Goal: Task Accomplishment & Management: Manage account settings

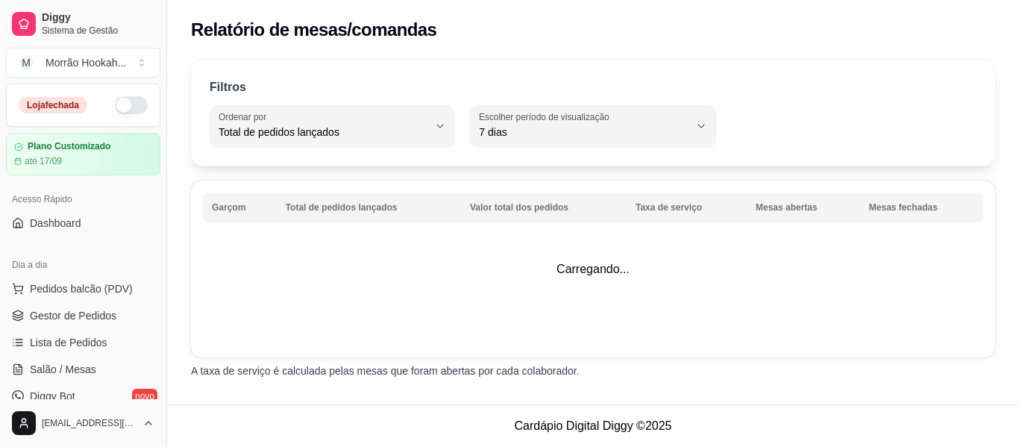
select select "TOTAL_OF_ORDERS"
select select "7"
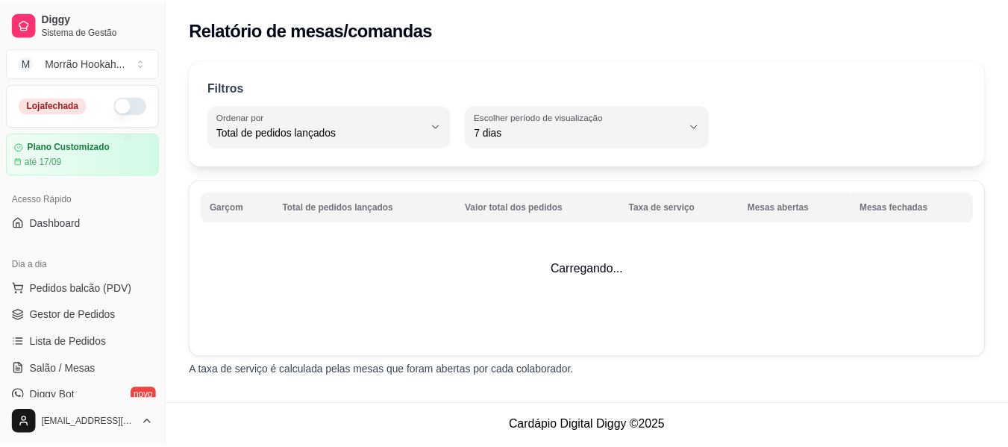
scroll to position [444, 0]
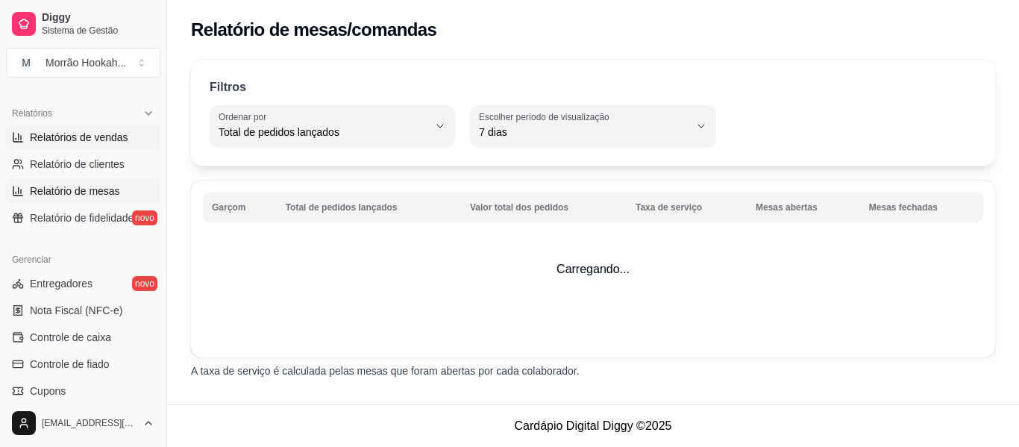
click at [116, 134] on span "Relatórios de vendas" at bounding box center [79, 137] width 98 height 15
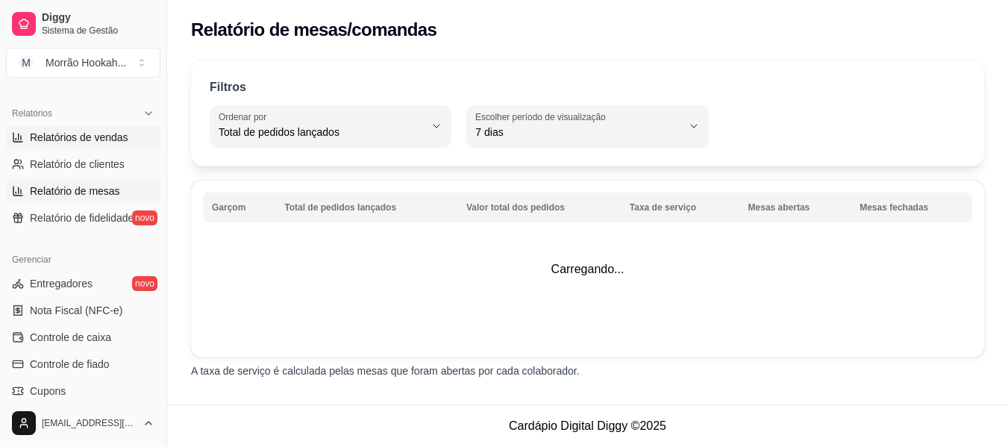
select select "ALL"
select select "0"
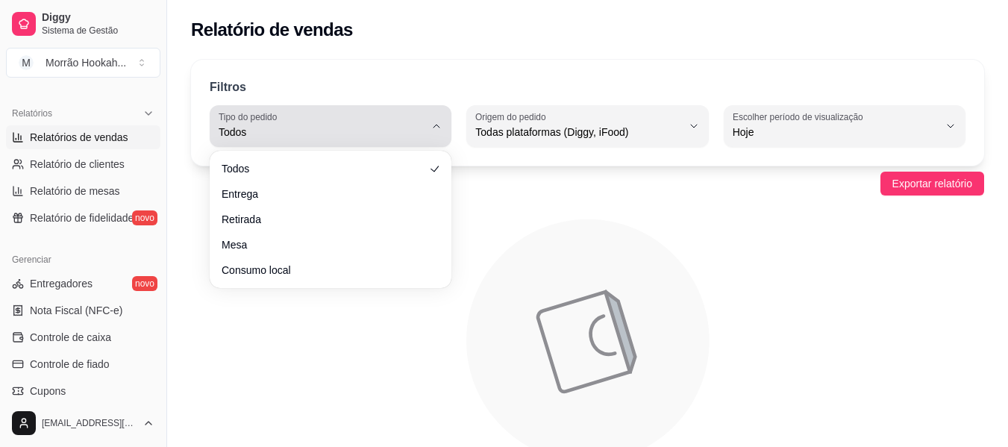
click at [347, 127] on span "Todos" at bounding box center [322, 132] width 206 height 15
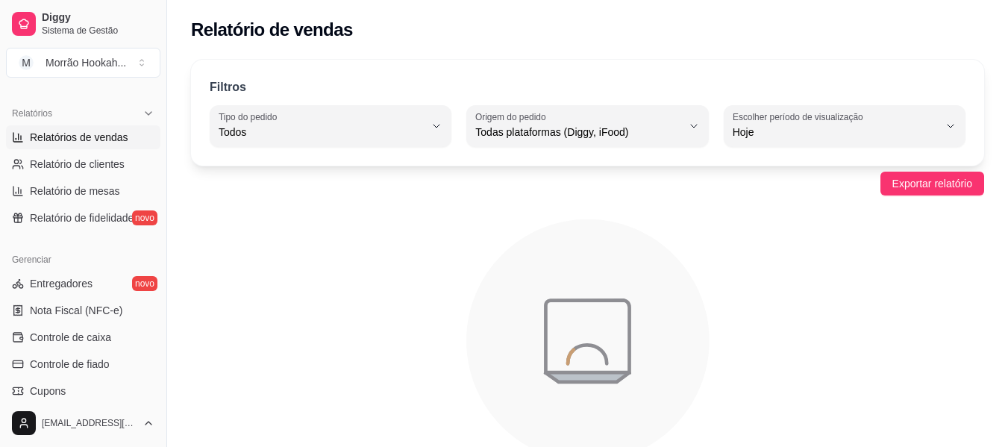
click at [263, 316] on icon "animation" at bounding box center [587, 340] width 793 height 261
click at [78, 152] on link "Relatório de clientes" at bounding box center [83, 164] width 154 height 24
select select "30"
select select "HIGHEST_TOTAL_SPENT_WITH_ORDERS"
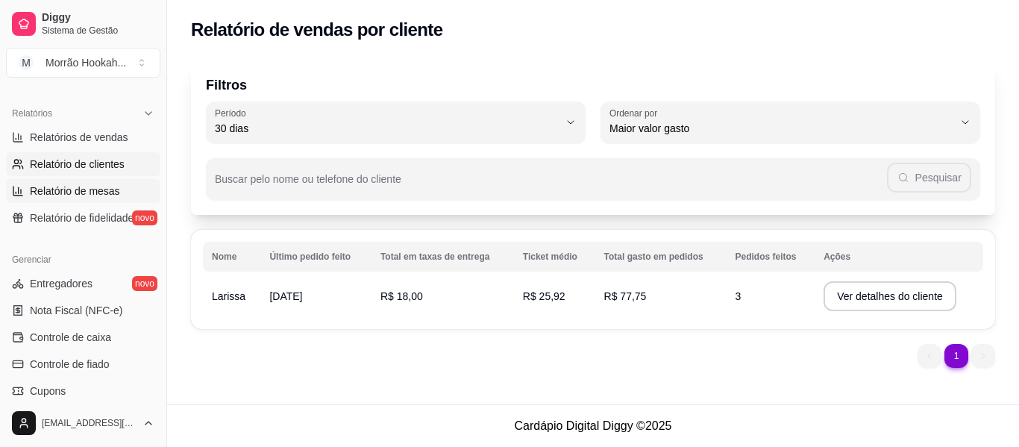
click at [88, 200] on link "Relatório de mesas" at bounding box center [83, 191] width 154 height 24
select select "TOTAL_OF_ORDERS"
select select "7"
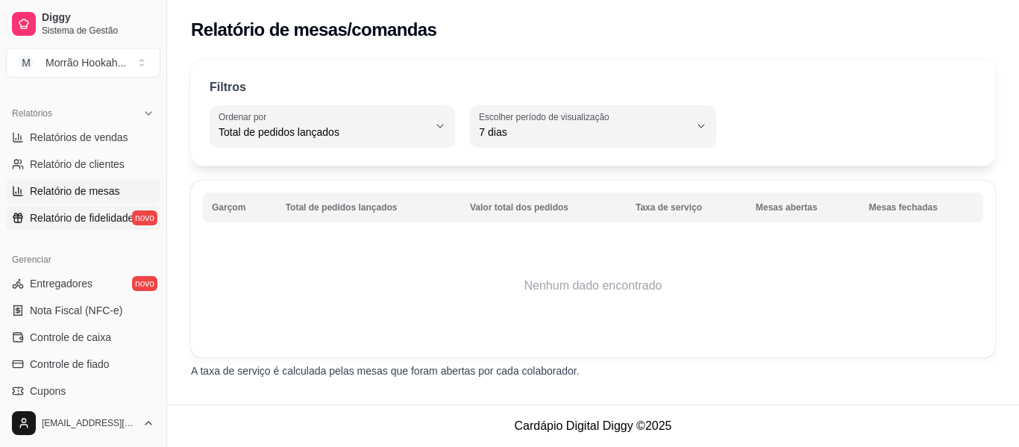
click at [91, 223] on span "Relatório de fidelidade" at bounding box center [82, 217] width 104 height 15
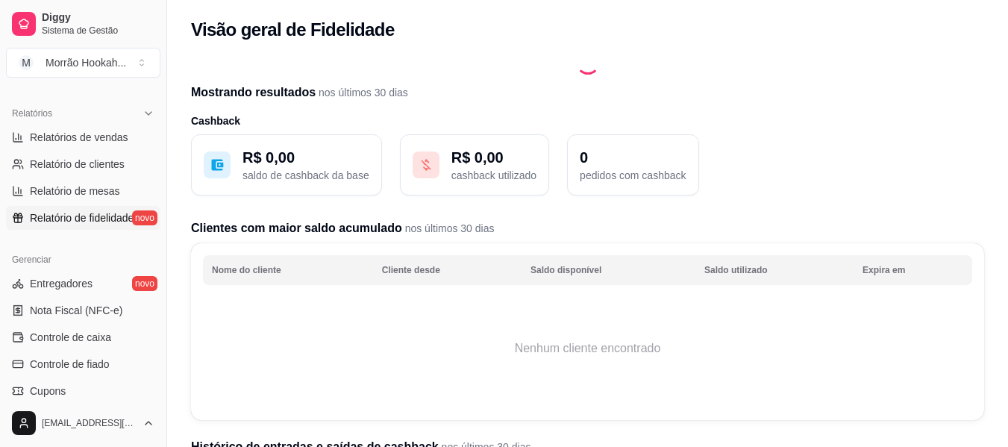
click at [284, 178] on p "saldo de cashback da base" at bounding box center [306, 175] width 127 height 15
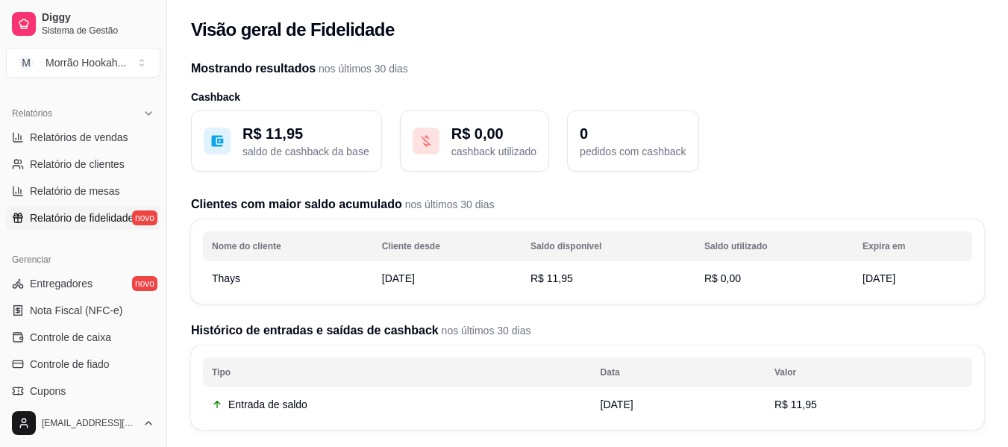
click at [494, 146] on p "cashback utilizado" at bounding box center [493, 151] width 85 height 15
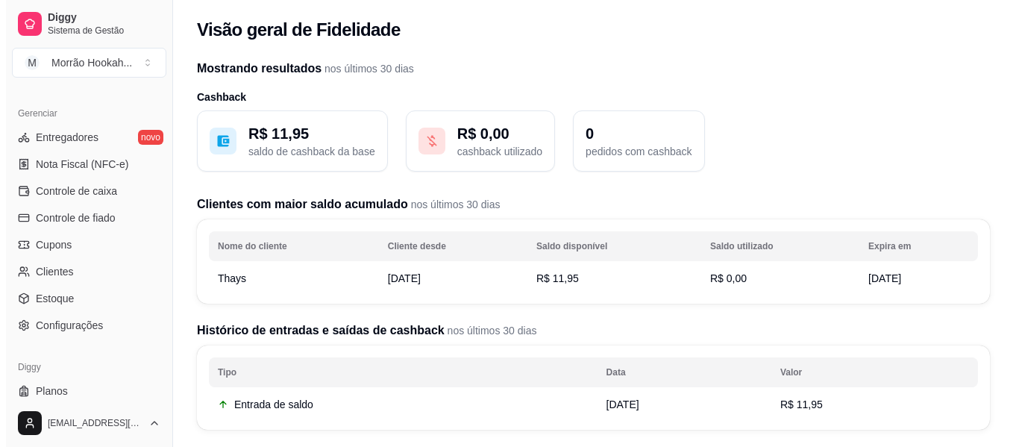
scroll to position [627, 0]
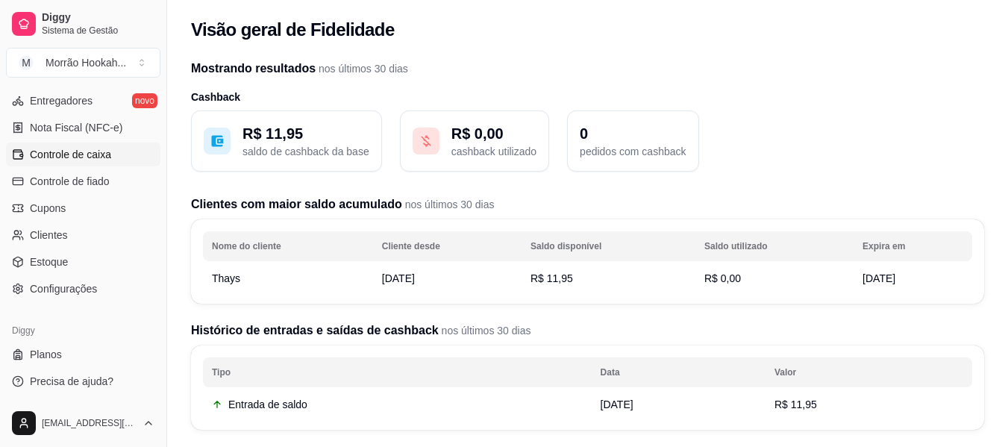
click at [96, 163] on link "Controle de caixa" at bounding box center [83, 155] width 154 height 24
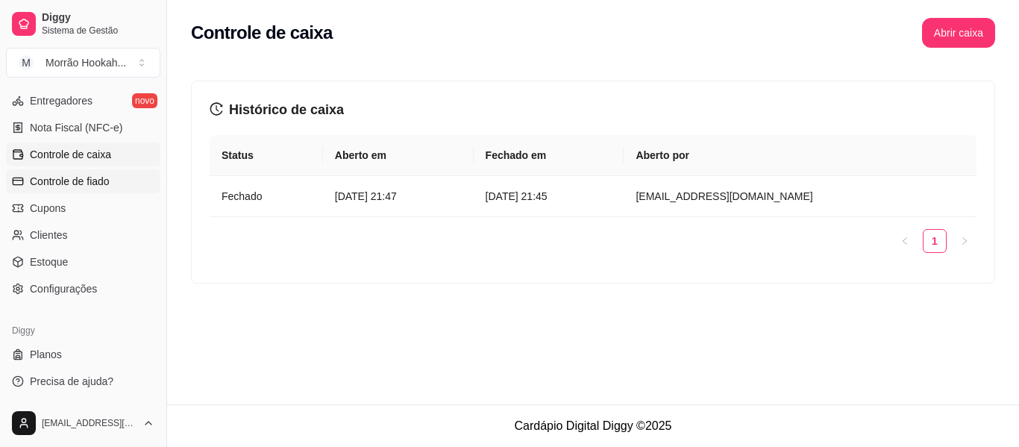
click at [124, 175] on link "Controle de fiado" at bounding box center [83, 181] width 154 height 24
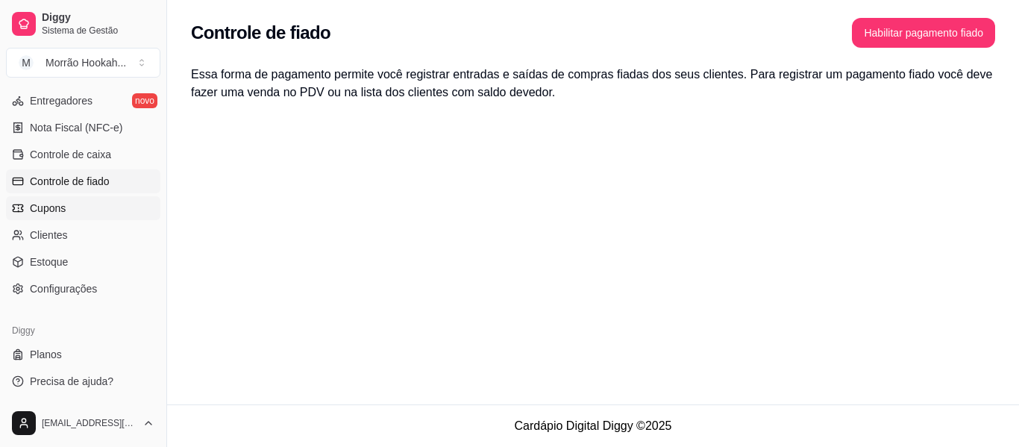
click at [102, 207] on link "Cupons" at bounding box center [83, 208] width 154 height 24
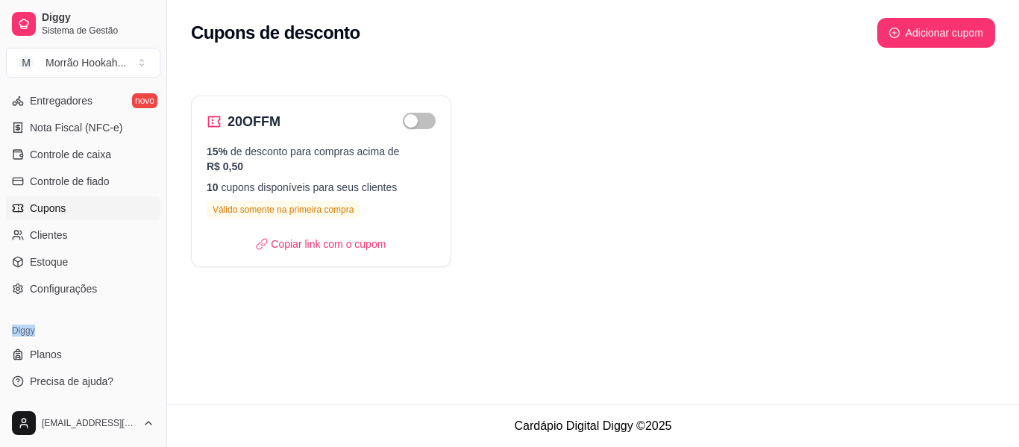
drag, startPoint x: 154, startPoint y: 314, endPoint x: 159, endPoint y: 304, distance: 11.4
click at [159, 304] on div "Loja fechada Plano Customizado até 17/09 Acesso Rápido Dashboard Dia a dia Pedi…" at bounding box center [83, 242] width 166 height 316
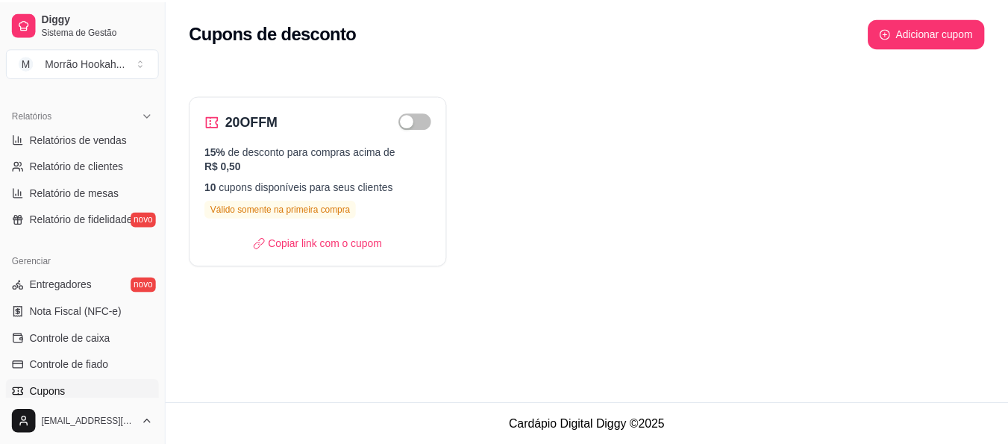
scroll to position [437, 0]
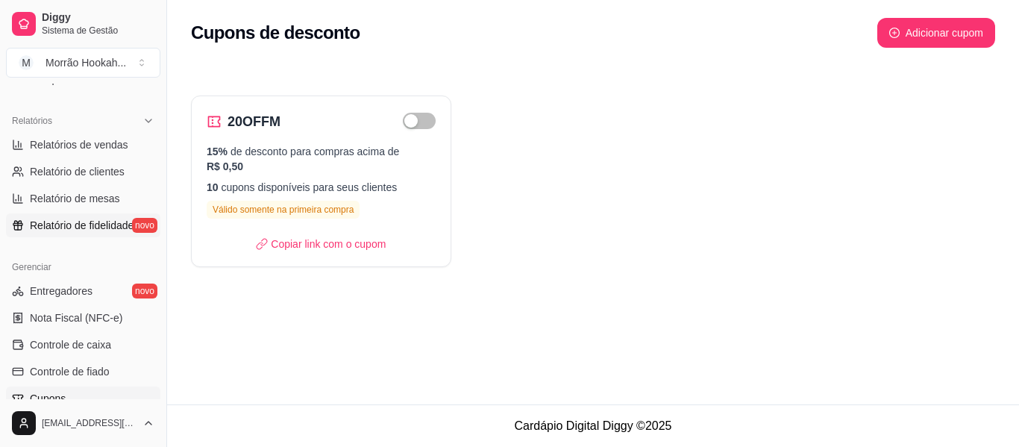
click at [90, 220] on span "Relatório de fidelidade" at bounding box center [82, 225] width 104 height 15
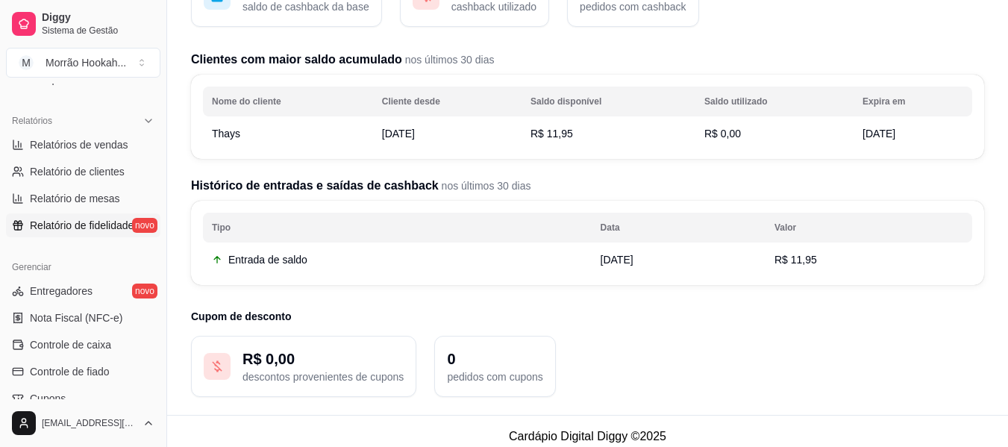
scroll to position [155, 0]
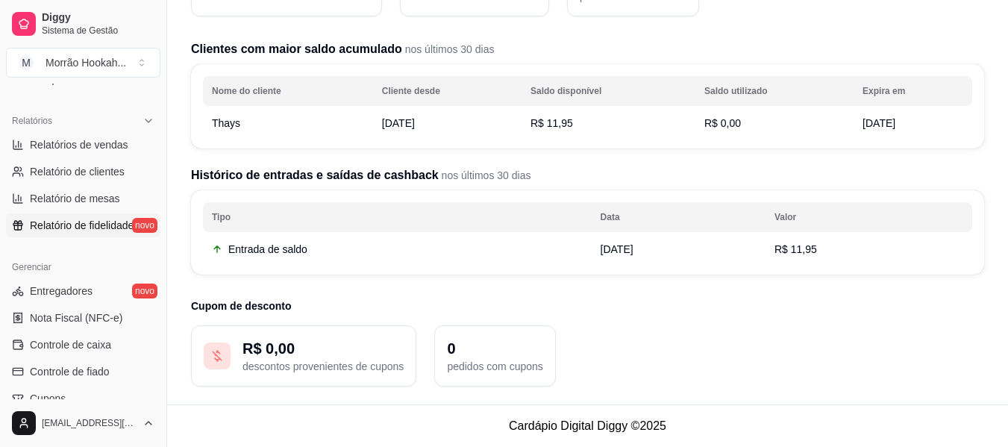
drag, startPoint x: 158, startPoint y: 281, endPoint x: 160, endPoint y: 321, distance: 40.3
click at [160, 321] on div "Diggy Sistema de Gestão M Morrão Hookah ... Loja fechada Plano Customizado até …" at bounding box center [83, 223] width 166 height 447
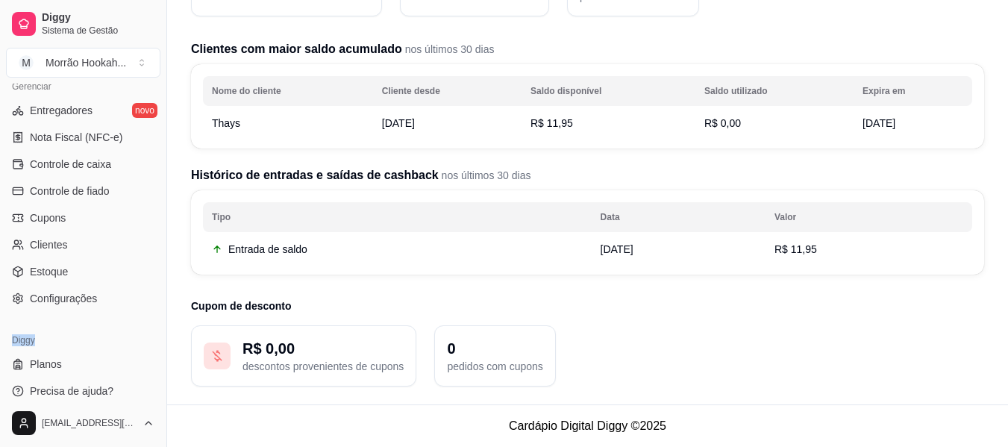
scroll to position [627, 0]
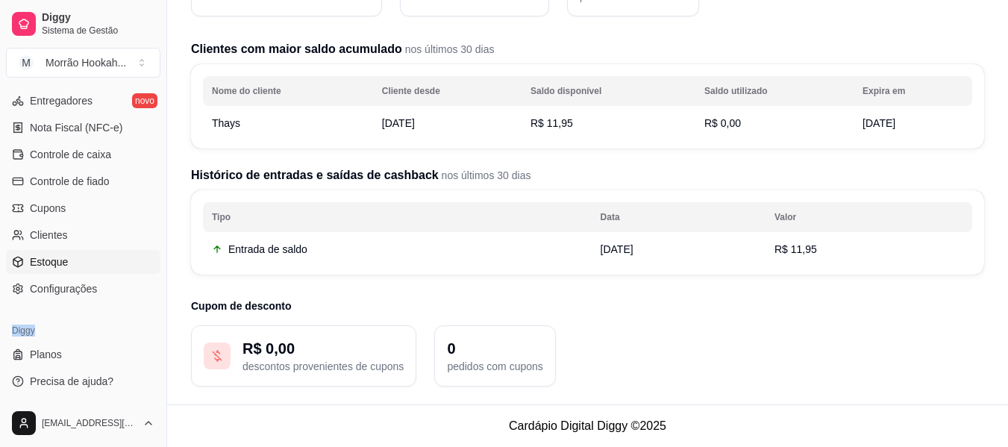
click at [54, 267] on span "Estoque" at bounding box center [49, 261] width 38 height 15
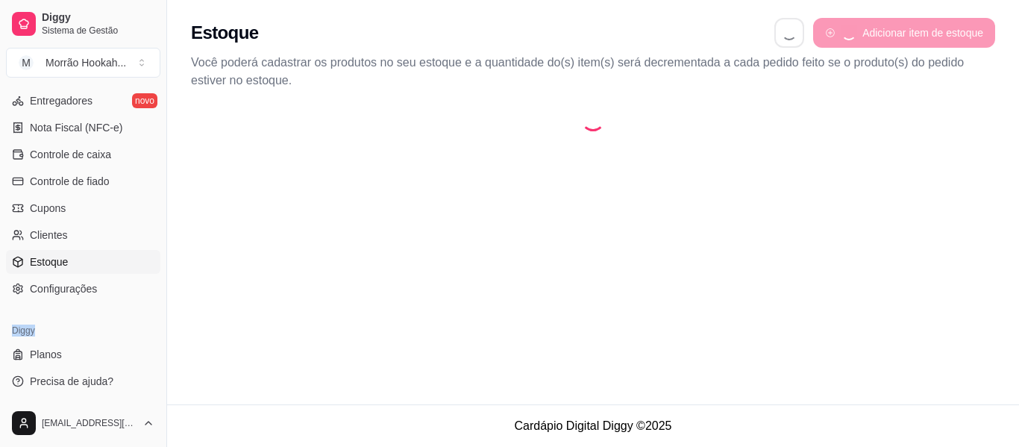
select select "QUANTITY_ORDER"
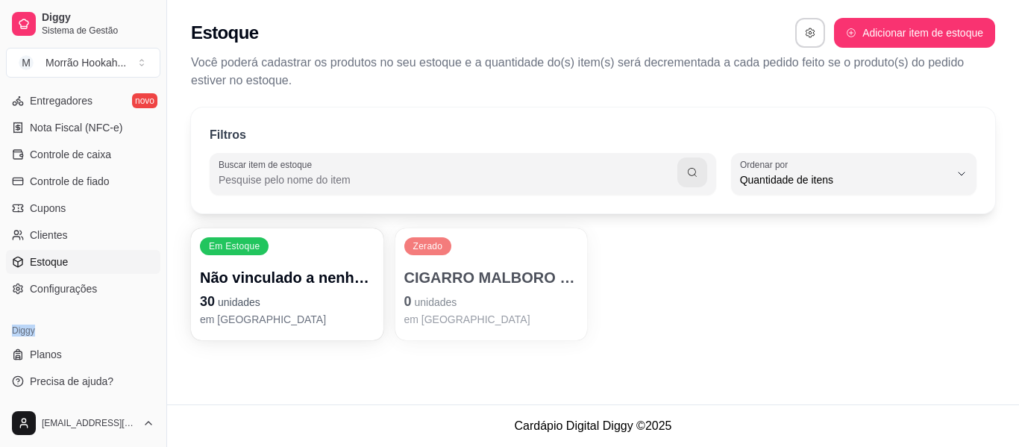
scroll to position [14, 0]
click at [269, 292] on p "30 unidades" at bounding box center [287, 301] width 169 height 20
click at [813, 32] on icon "button" at bounding box center [810, 33] width 10 height 10
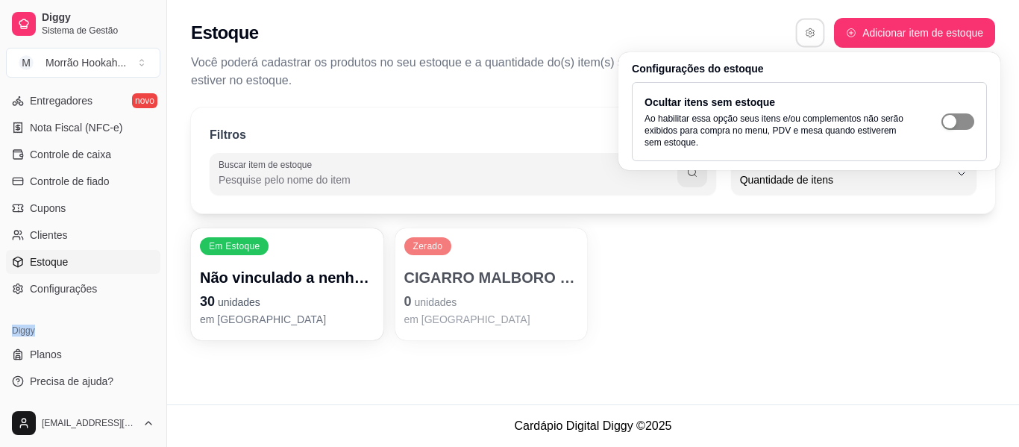
click at [966, 118] on span "button" at bounding box center [958, 121] width 33 height 16
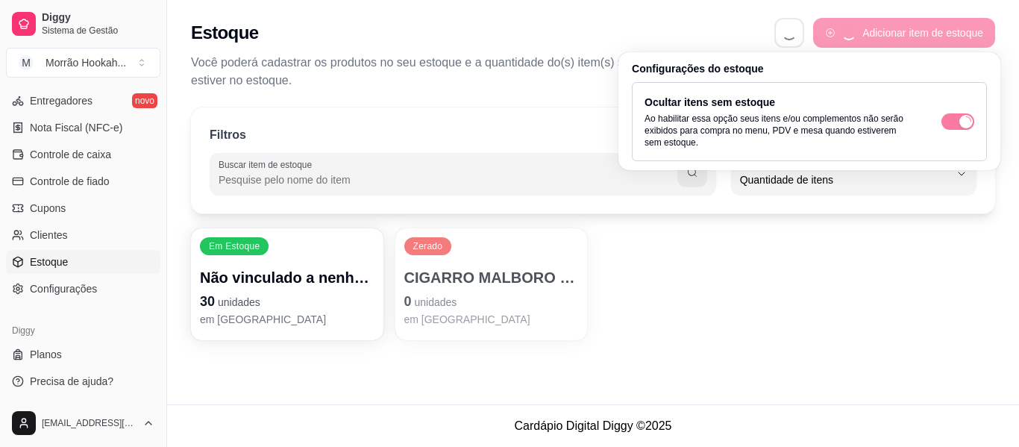
click at [857, 196] on div "Filtros Buscar item de estoque QUANTITY_ORDER Ordenar por Ordem alfabética Quan…" at bounding box center [593, 160] width 804 height 106
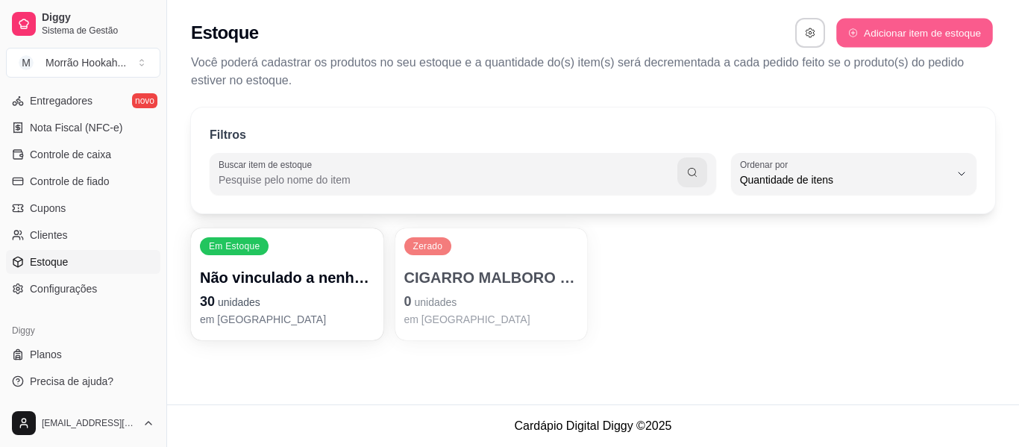
click at [934, 30] on button "Adicionar item de estoque" at bounding box center [914, 33] width 156 height 29
select select "UN"
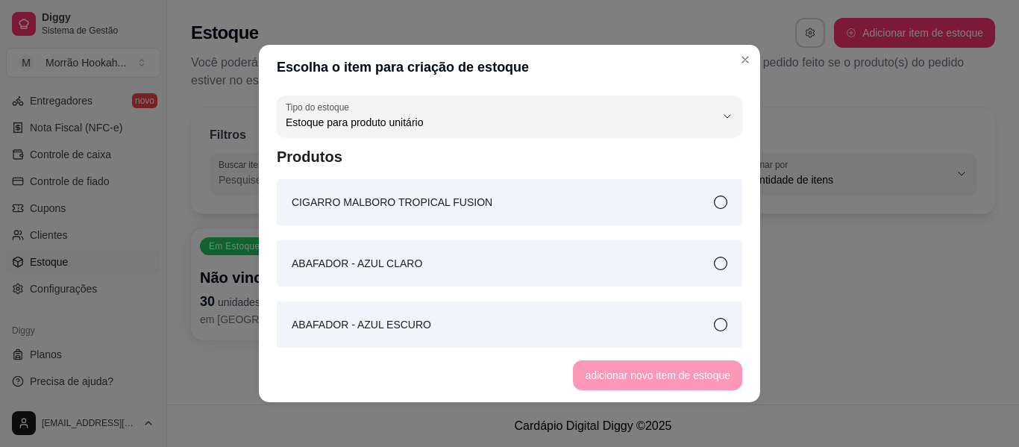
click at [714, 196] on icon at bounding box center [720, 201] width 13 height 13
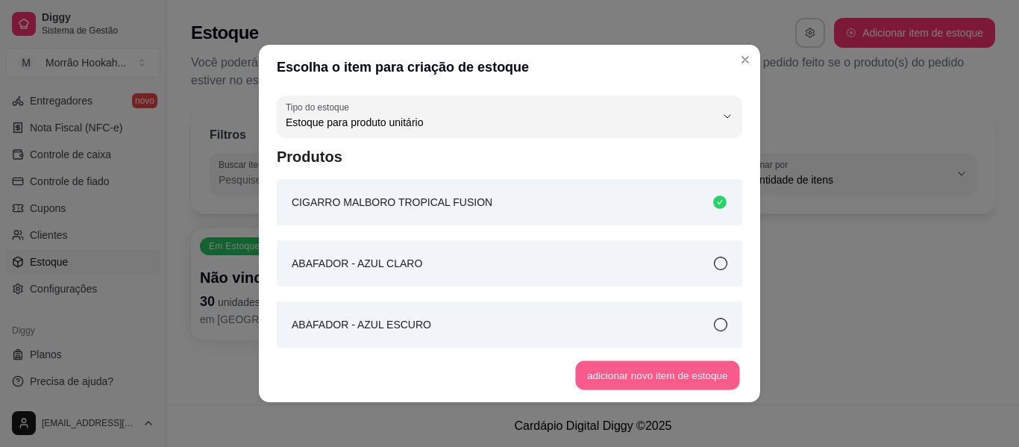
click at [595, 372] on button "adicionar novo item de estoque" at bounding box center [658, 375] width 164 height 29
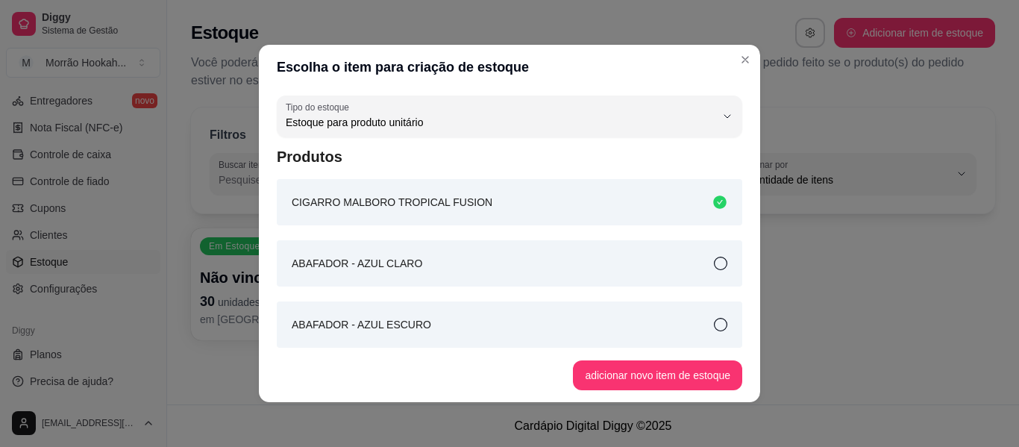
click at [694, 210] on div "CIGARRO MALBORO TROPICAL FUSION" at bounding box center [510, 202] width 466 height 46
click at [713, 201] on icon at bounding box center [719, 201] width 13 height 13
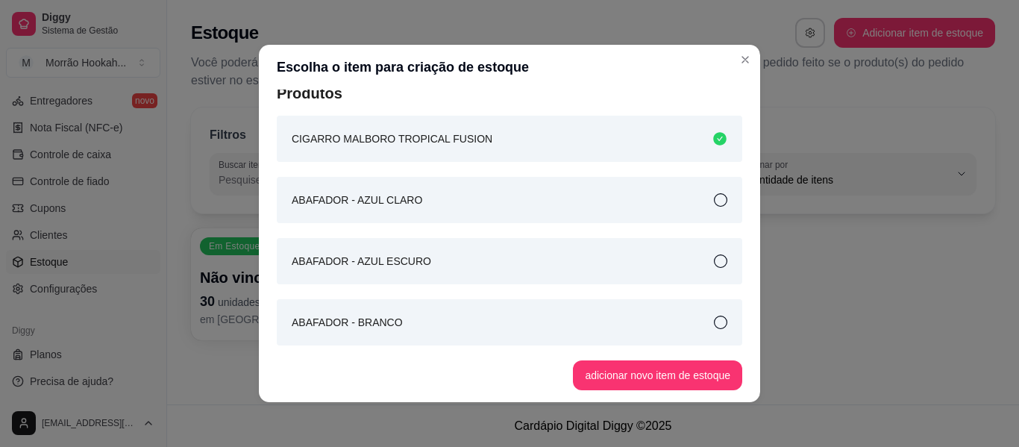
scroll to position [3, 0]
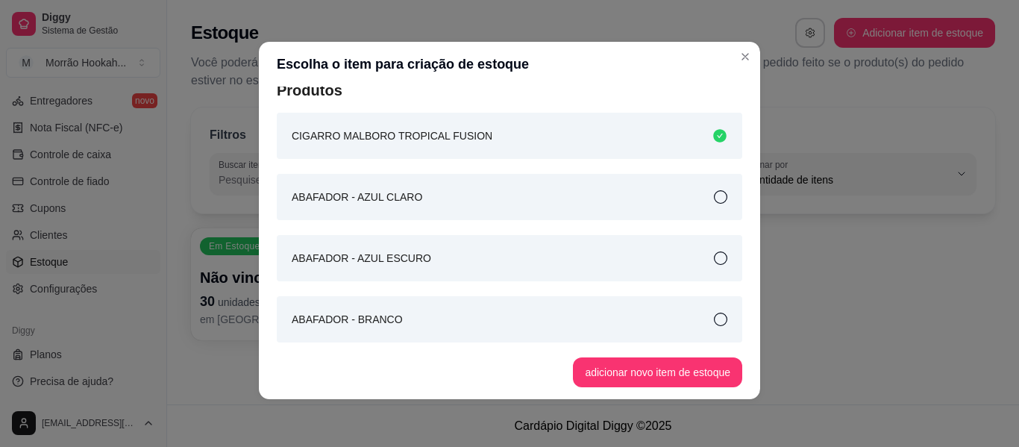
click at [657, 269] on div "ABAFADOR - AZUL ESCURO" at bounding box center [510, 258] width 466 height 46
